Goal: Task Accomplishment & Management: Manage account settings

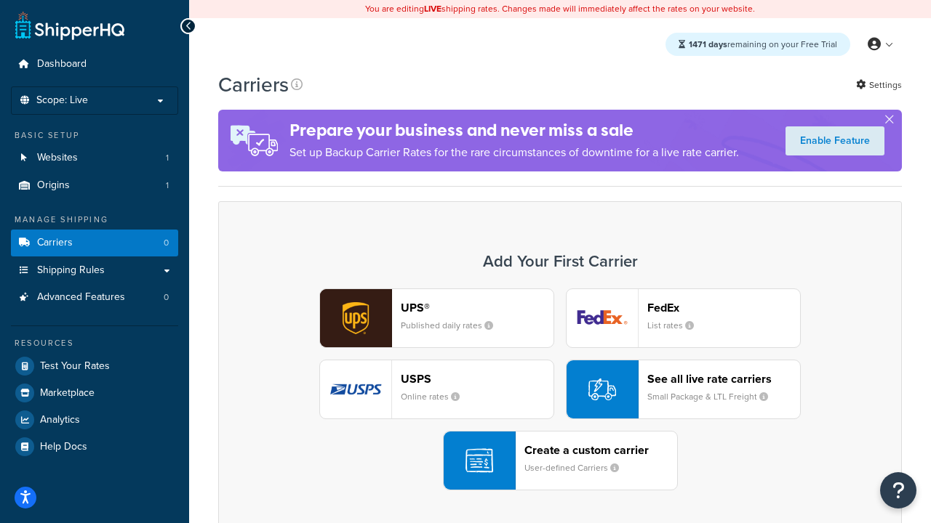
click at [560, 390] on div "UPS® Published daily rates FedEx List rates USPS Online rates See all live rate…" at bounding box center [559, 390] width 653 height 202
click at [723, 308] on header "FedEx" at bounding box center [723, 308] width 153 height 14
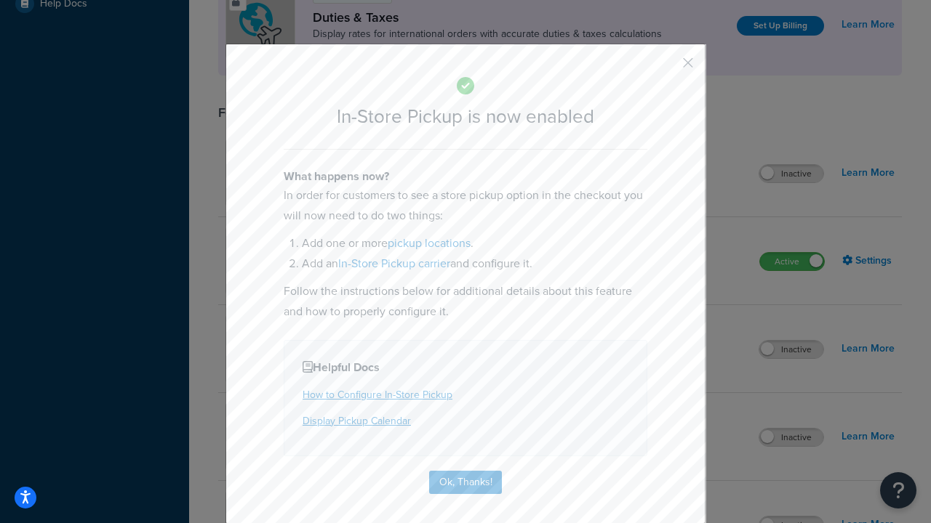
click at [666, 68] on button "button" at bounding box center [666, 68] width 4 height 4
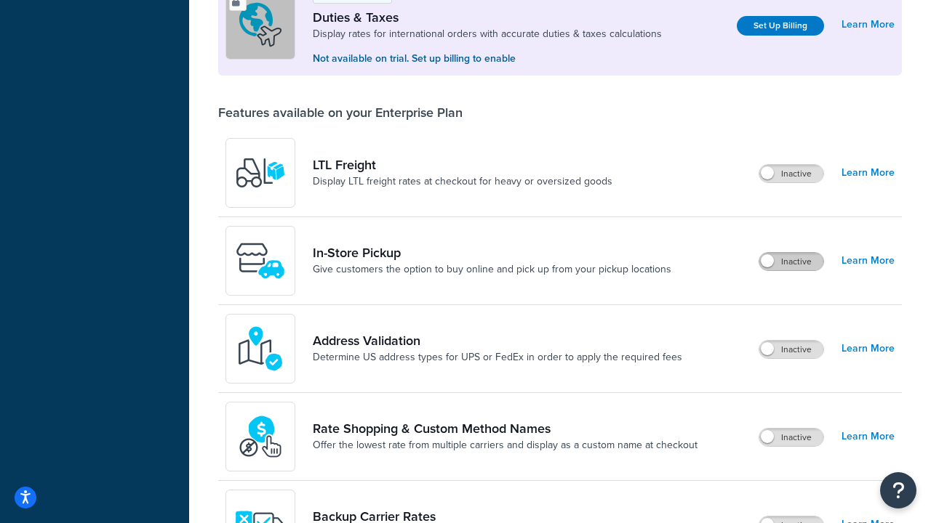
scroll to position [443, 0]
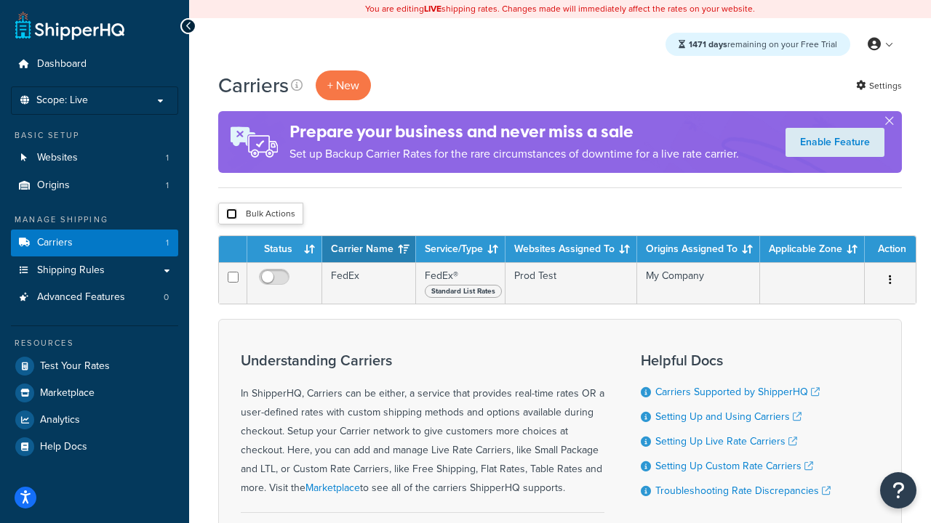
click at [231, 214] on input "checkbox" at bounding box center [231, 214] width 11 height 11
checkbox input "true"
click at [0, 0] on button "Delete" at bounding box center [0, 0] width 0 height 0
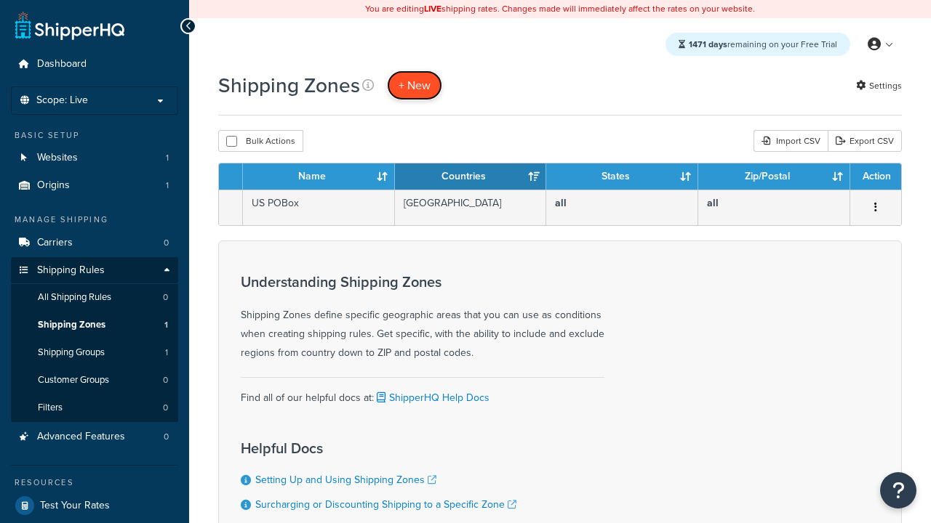
click at [414, 85] on span "+ New" at bounding box center [414, 85] width 32 height 17
click at [318, 177] on th "Name" at bounding box center [319, 177] width 152 height 26
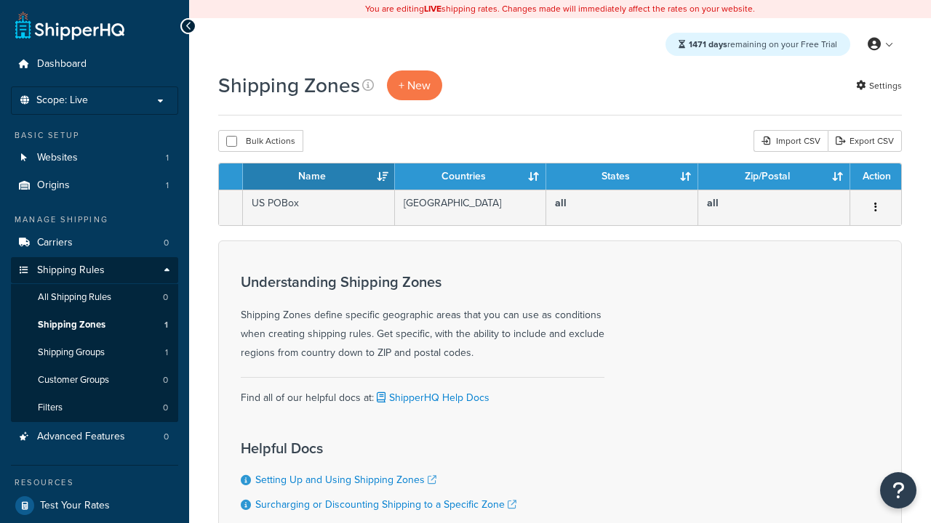
click at [318, 177] on th "Name" at bounding box center [319, 177] width 152 height 26
click at [470, 177] on th "Countries" at bounding box center [471, 177] width 152 height 26
click at [622, 177] on th "States" at bounding box center [622, 177] width 152 height 26
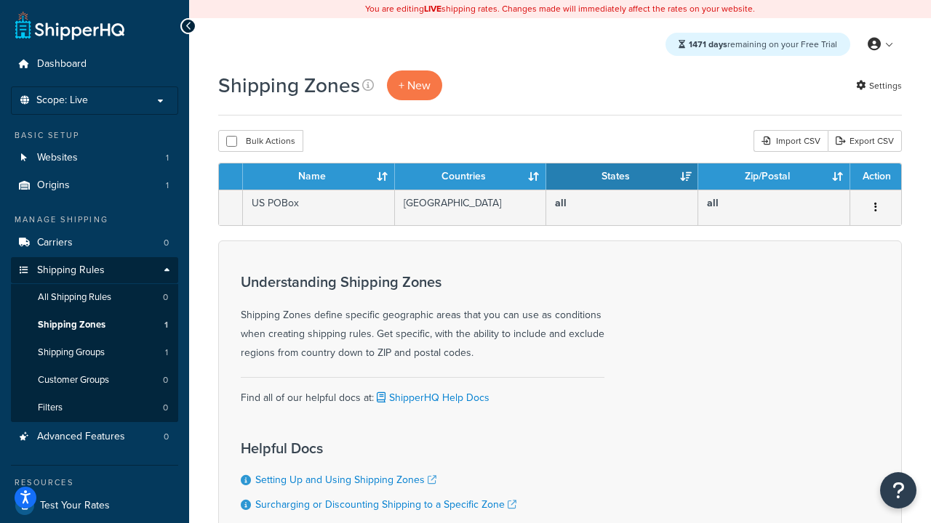
click at [622, 177] on th "States" at bounding box center [622, 177] width 152 height 26
click at [773, 177] on th "Zip/Postal" at bounding box center [774, 177] width 152 height 26
click at [875, 177] on th "Action" at bounding box center [875, 177] width 51 height 26
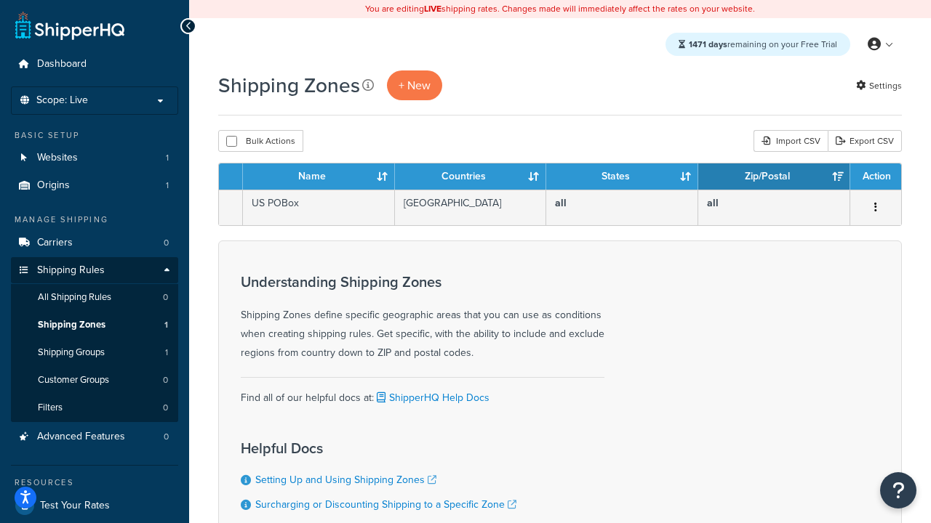
click at [368, 85] on icon at bounding box center [368, 85] width 12 height 12
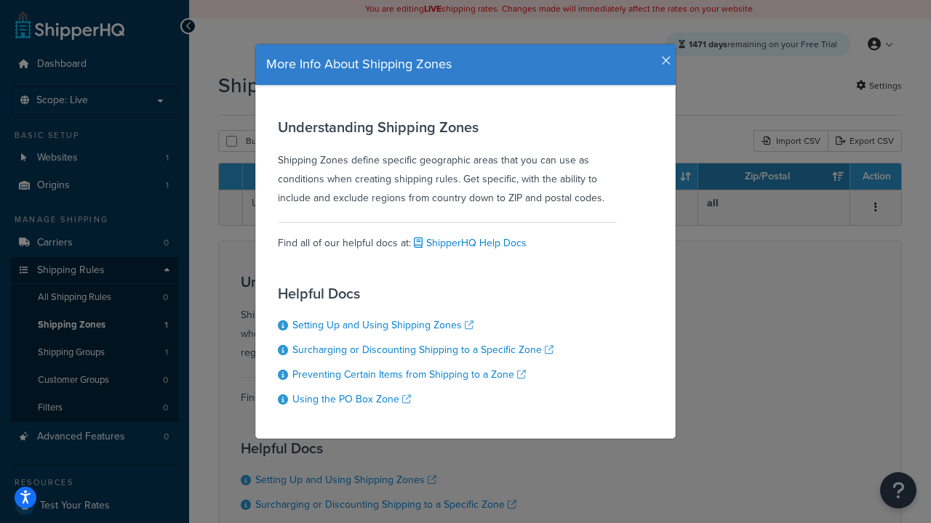
click at [662, 55] on icon "button" at bounding box center [666, 61] width 10 height 13
